Goal: Transaction & Acquisition: Purchase product/service

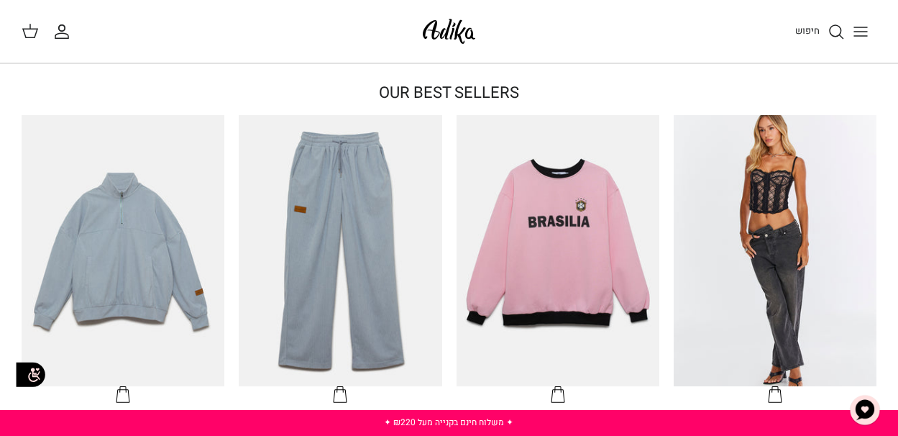
scroll to position [360, 0]
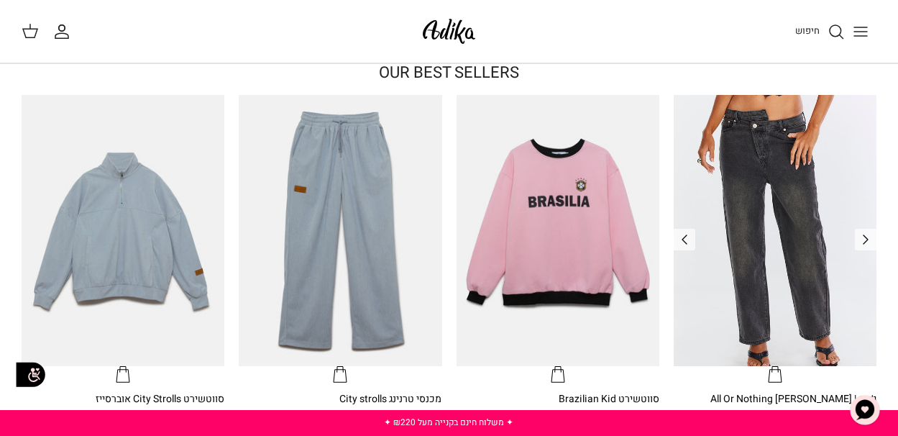
click at [788, 131] on img "ג׳ינס All Or Nothing קריס-קרוס | BOYFRIEND" at bounding box center [775, 230] width 203 height 270
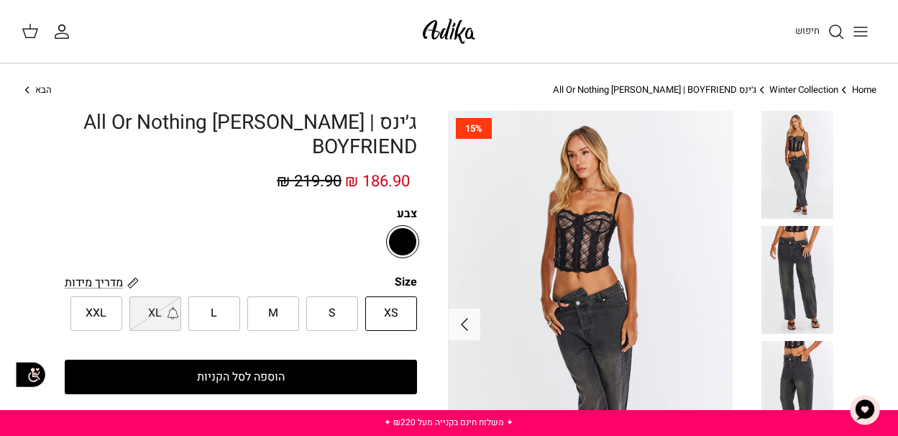
click at [810, 245] on img at bounding box center [798, 280] width 72 height 108
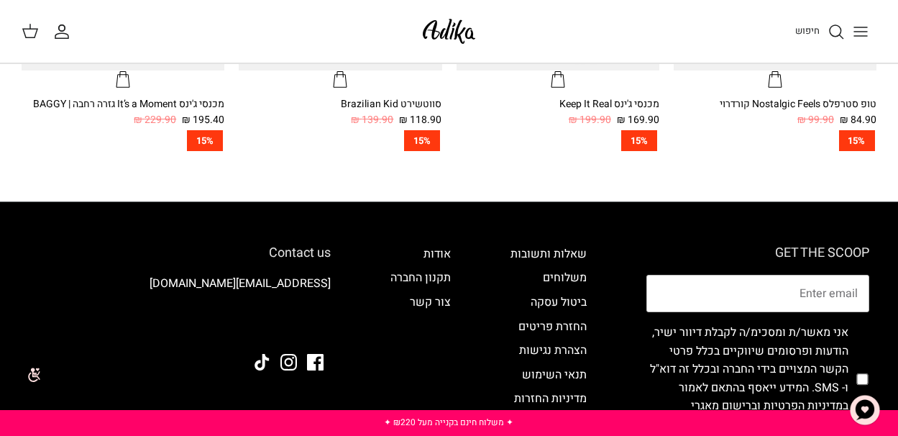
scroll to position [1007, 0]
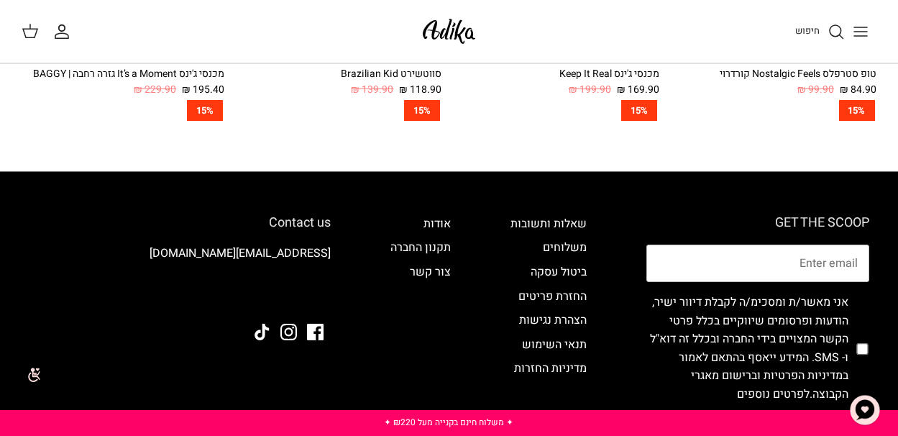
click at [811, 32] on span "חיפוש" at bounding box center [807, 31] width 24 height 14
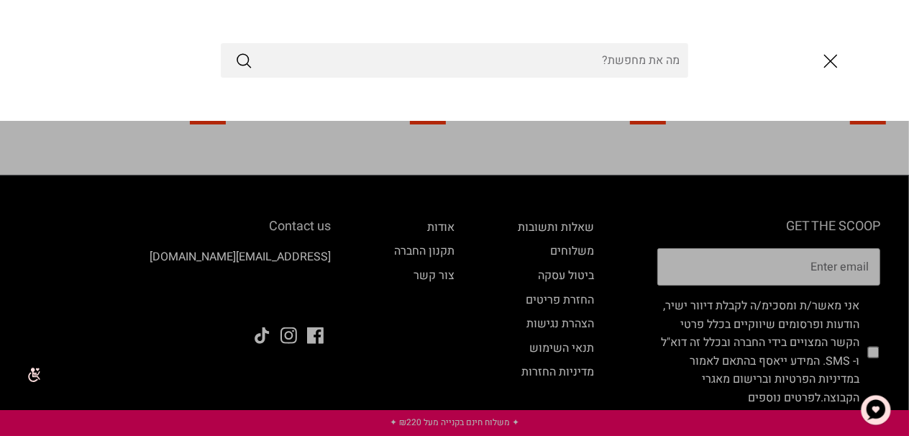
click at [602, 67] on input "Search Store" at bounding box center [455, 60] width 468 height 35
click at [831, 56] on icon "סגור" at bounding box center [831, 61] width 24 height 24
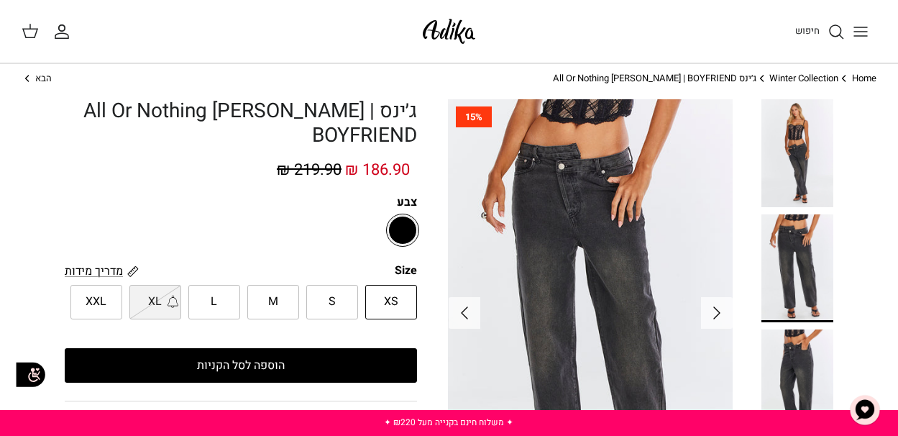
scroll to position [0, 0]
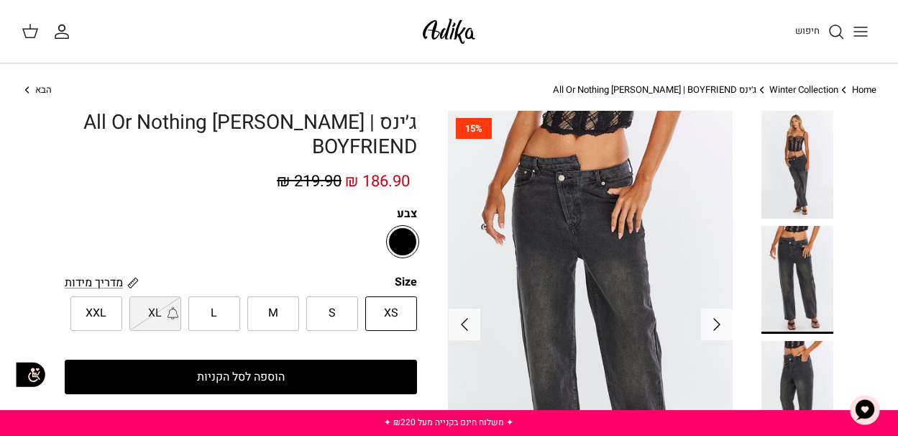
click at [802, 90] on link "Winter Collection" at bounding box center [804, 90] width 69 height 14
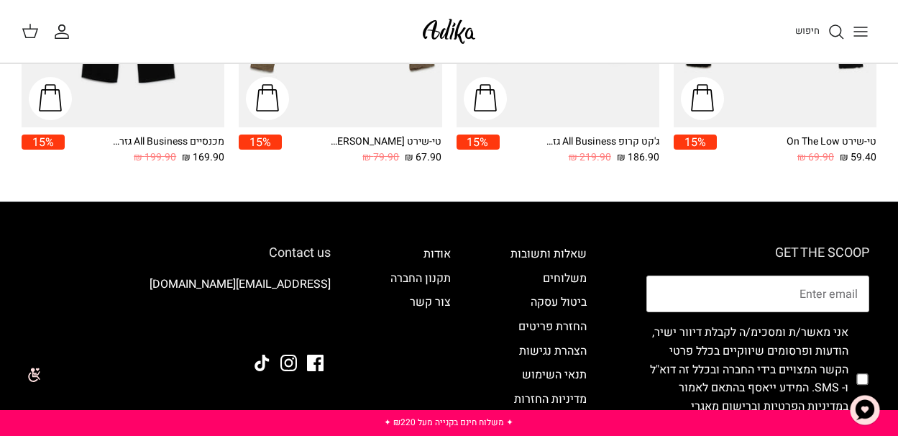
scroll to position [1798, 0]
